Goal: Transaction & Acquisition: Purchase product/service

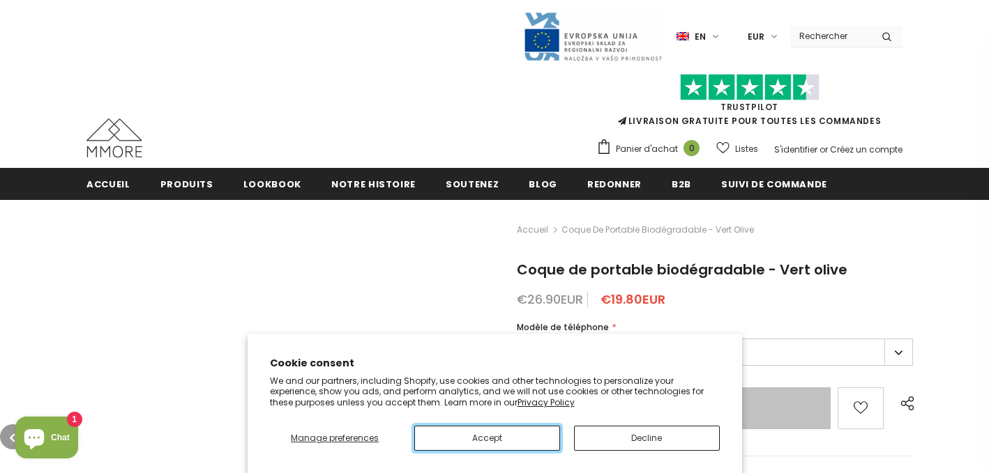
click at [487, 438] on button "Accept" at bounding box center [487, 438] width 146 height 25
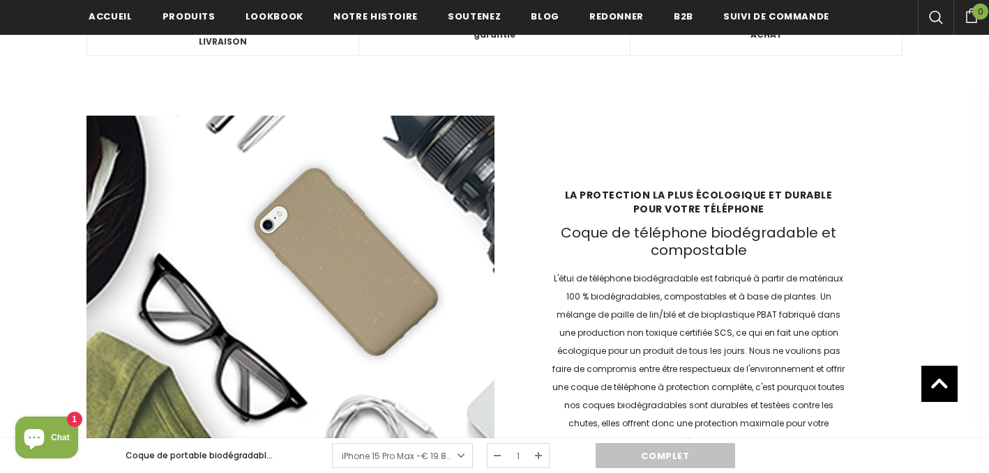
scroll to position [1894, 0]
